Goal: Task Accomplishment & Management: Use online tool/utility

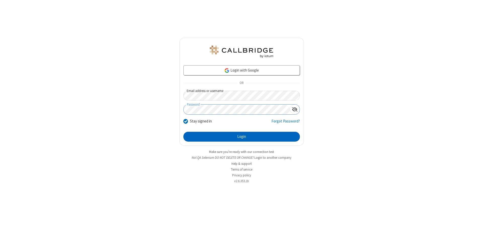
click at [241, 136] on button "Login" at bounding box center [241, 137] width 116 height 10
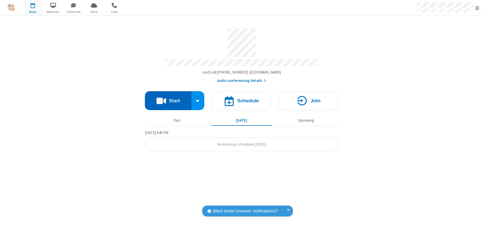
click at [168, 99] on button "Start" at bounding box center [168, 100] width 47 height 19
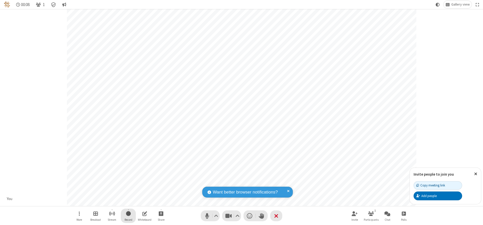
click at [128, 215] on span "Start recording" at bounding box center [128, 213] width 5 height 6
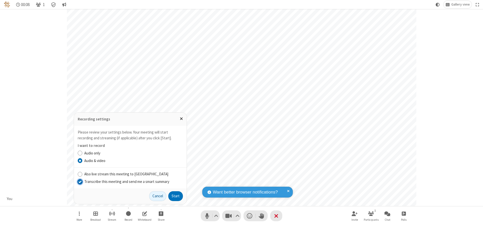
click at [80, 181] on input "Transcribe this meeting and send me a smart summary" at bounding box center [80, 181] width 5 height 5
click at [133, 160] on label "Audio & video" at bounding box center [133, 161] width 99 height 6
click at [83, 160] on input "Audio & video" at bounding box center [80, 160] width 5 height 5
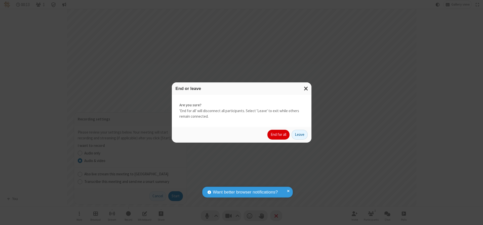
click at [279, 134] on button "End for all" at bounding box center [278, 135] width 22 height 10
